Goal: Task Accomplishment & Management: Manage account settings

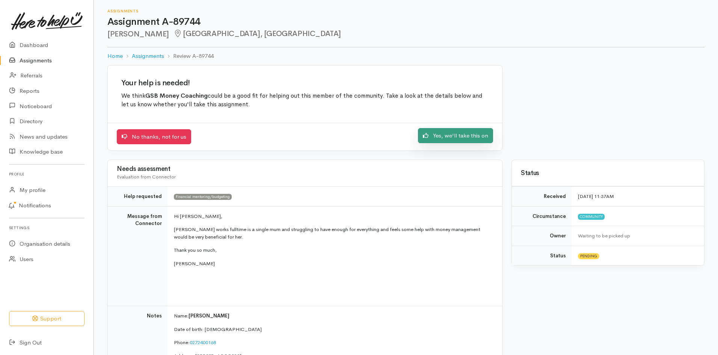
click at [456, 136] on link "Yes, we'll take this on" at bounding box center [455, 135] width 75 height 15
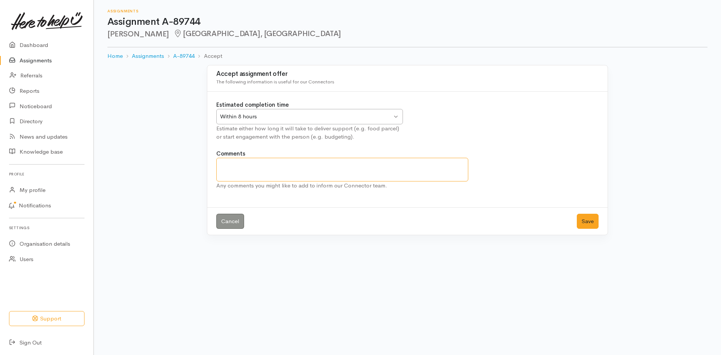
click at [231, 167] on textarea "Comments" at bounding box center [342, 170] width 252 height 24
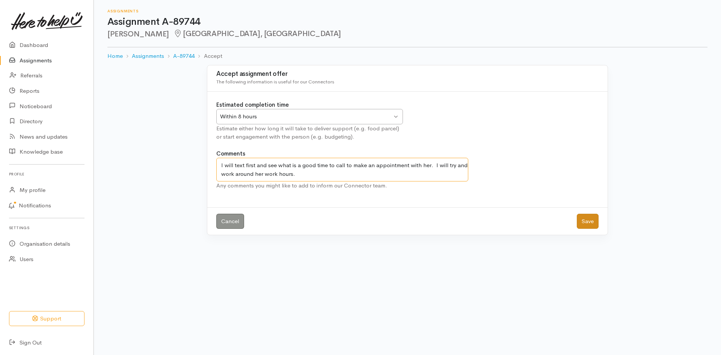
type textarea "I will text first and see what is a good time to call to make an appointment wi…"
click at [590, 217] on button "Save" at bounding box center [588, 221] width 22 height 15
